Goal: Information Seeking & Learning: Learn about a topic

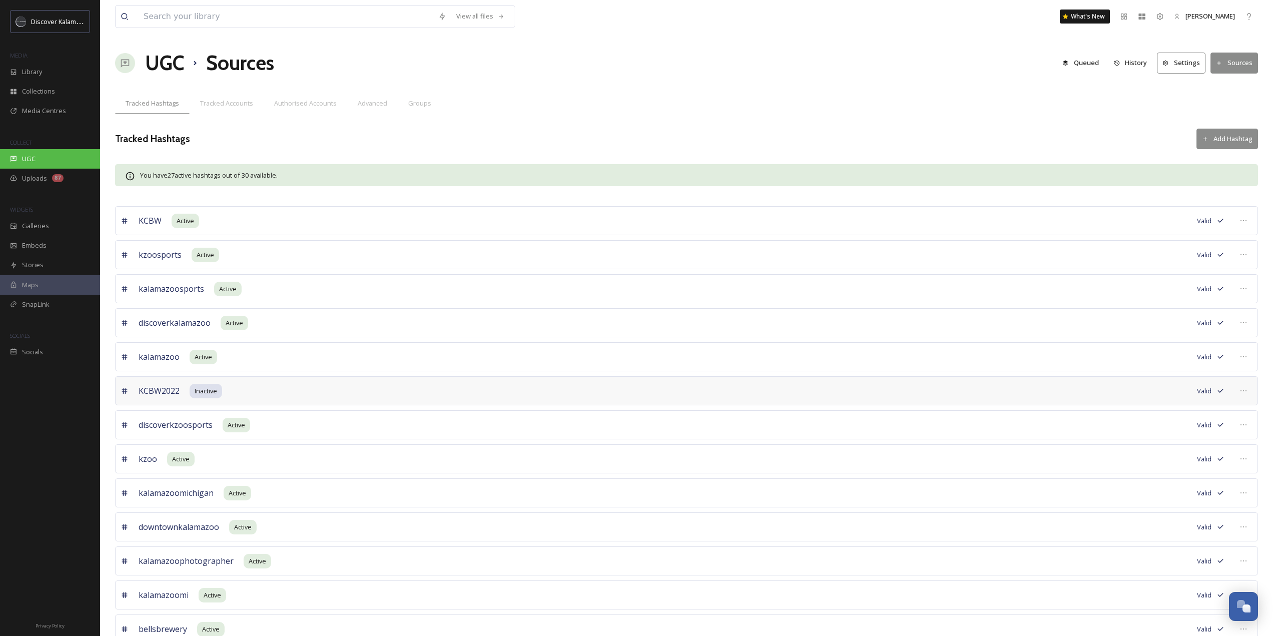
click at [12, 150] on div "UGC" at bounding box center [50, 159] width 100 height 20
